Goal: Task Accomplishment & Management: Use online tool/utility

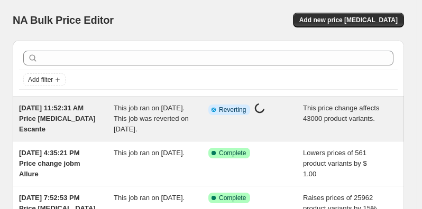
click at [76, 111] on span "[DATE] 11:52:31 AM Price [MEDICAL_DATA] Escante" at bounding box center [57, 118] width 77 height 29
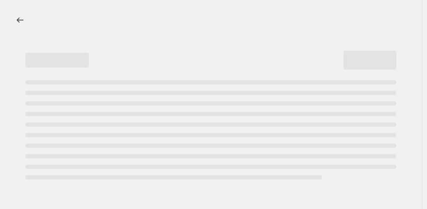
select select "no_change"
select select "remove"
select select "vendor"
select select "not_equal"
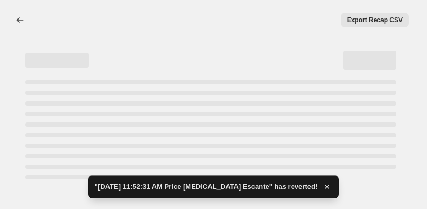
select select "no_change"
select select "remove"
select select "vendor"
select select "not_equal"
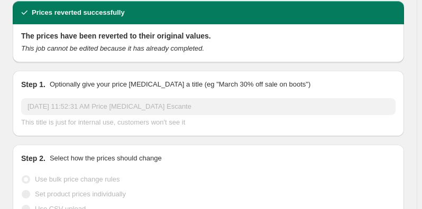
scroll to position [96, 0]
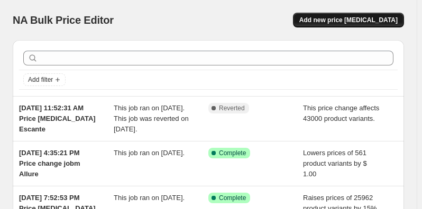
click at [352, 16] on span "Add new price [MEDICAL_DATA]" at bounding box center [348, 20] width 98 height 8
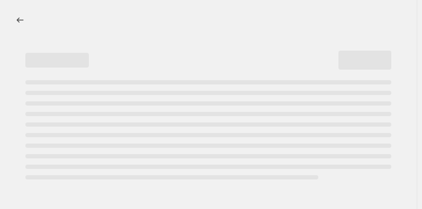
select select "percentage"
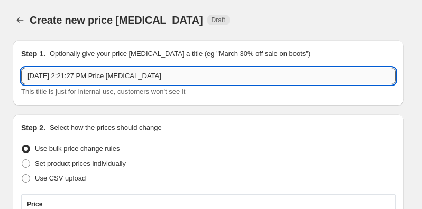
click at [176, 72] on input "[DATE] 2:21:27 PM Price [MEDICAL_DATA]" at bounding box center [208, 76] width 374 height 17
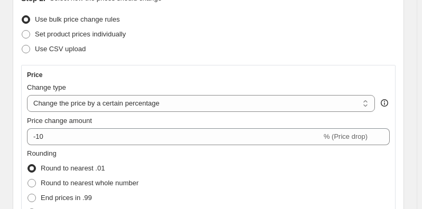
scroll to position [144, 0]
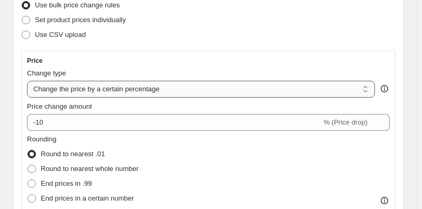
type input "[DATE] 2:21:27 PM Price [MEDICAL_DATA] Escante Reduce 5% price,round to 99cents"
click at [162, 87] on select "Change the price to a certain amount Change the price by a certain amount Chang…" at bounding box center [201, 89] width 348 height 17
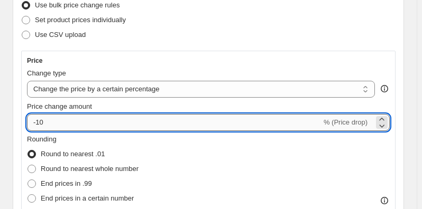
click at [48, 122] on input "-10" at bounding box center [174, 122] width 295 height 17
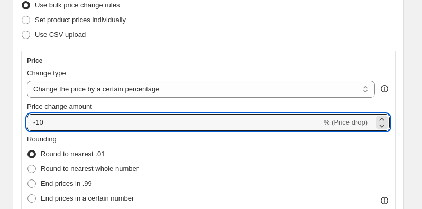
type input "-1"
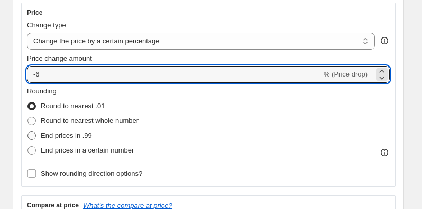
type input "-6"
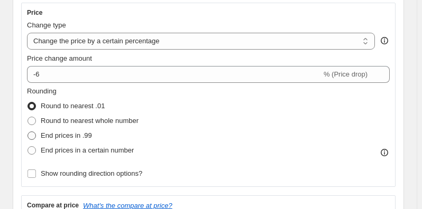
click at [34, 135] on span at bounding box center [31, 136] width 8 height 8
click at [28, 132] on input "End prices in .99" at bounding box center [27, 132] width 1 height 1
radio input "true"
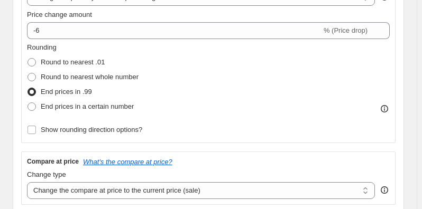
scroll to position [288, 0]
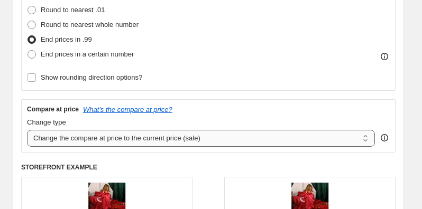
click at [141, 135] on select "Change the compare at price to the current price (sale) Change the compare at p…" at bounding box center [201, 138] width 348 height 17
select select "remove"
click at [27, 130] on select "Change the compare at price to the current price (sale) Change the compare at p…" at bounding box center [201, 138] width 348 height 17
click at [186, 160] on div "Price Change type Change the price to a certain amount Change the price by a ce…" at bounding box center [208, 100] width 374 height 389
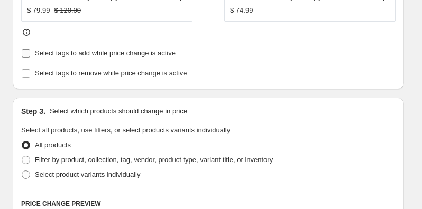
scroll to position [576, 0]
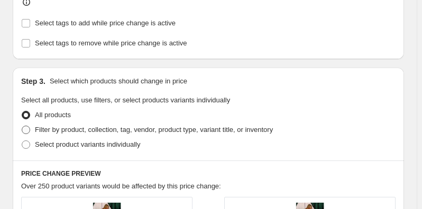
click at [26, 126] on span at bounding box center [26, 130] width 8 height 8
click at [22, 126] on input "Filter by product, collection, tag, vendor, product type, variant title, or inv…" at bounding box center [22, 126] width 1 height 1
radio input "true"
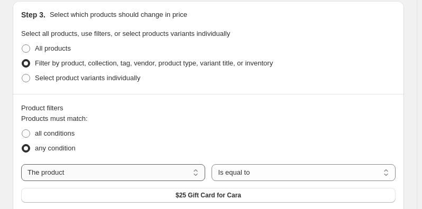
click at [180, 164] on select "The product The product's collection The product's tag The product's vendor The…" at bounding box center [113, 172] width 184 height 17
select select "vendor"
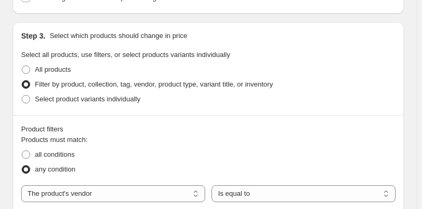
scroll to position [643, 0]
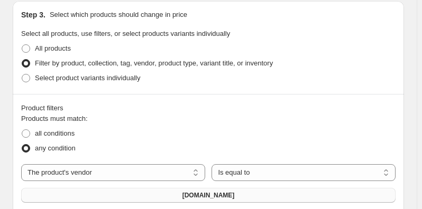
click at [217, 191] on span "[DOMAIN_NAME]" at bounding box center [208, 195] width 52 height 8
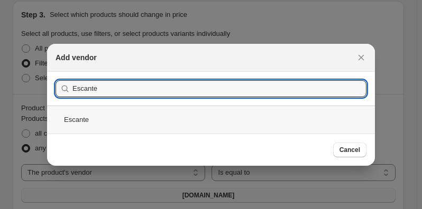
type input "Escante"
click at [89, 116] on div "Escante" at bounding box center [211, 120] width 328 height 28
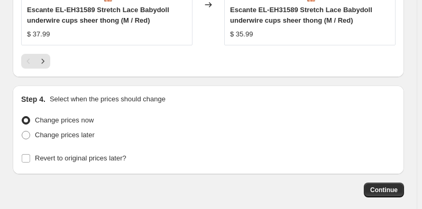
scroll to position [1318, 0]
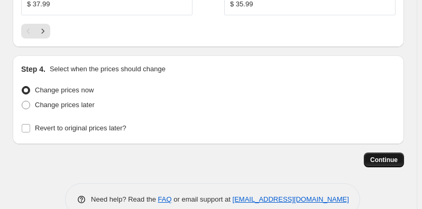
click at [391, 156] on span "Continue" at bounding box center [383, 160] width 27 height 8
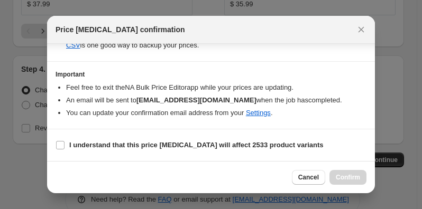
scroll to position [249, 0]
click at [62, 145] on input "I understand that this price [MEDICAL_DATA] will affect 2533 product variants" at bounding box center [60, 145] width 8 height 8
checkbox input "true"
click at [343, 177] on span "Confirm" at bounding box center [348, 177] width 24 height 8
